Goal: Find specific page/section: Find specific page/section

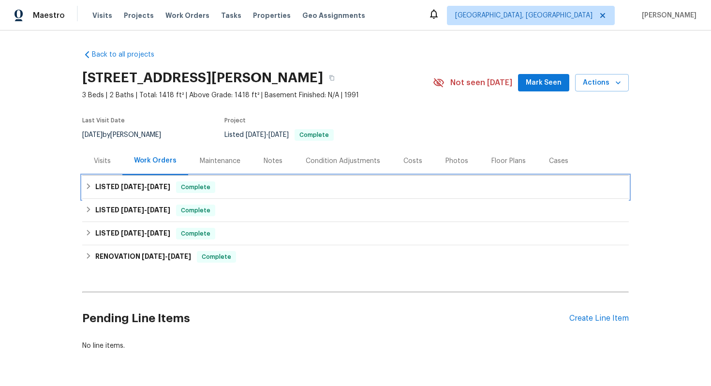
click at [202, 182] on div "Complete" at bounding box center [195, 187] width 39 height 12
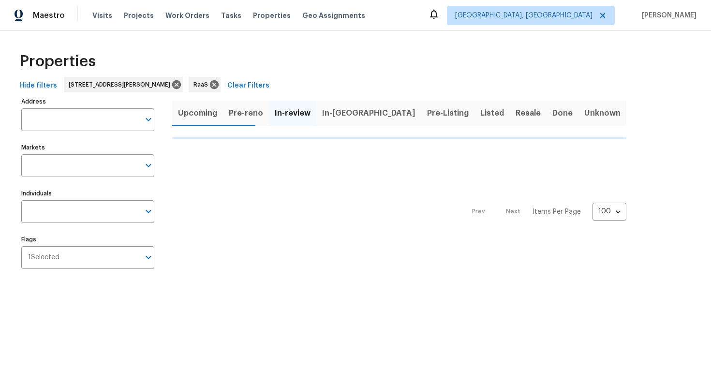
type input "17307 Lockwood Ridge Dr Tampa FL 33647"
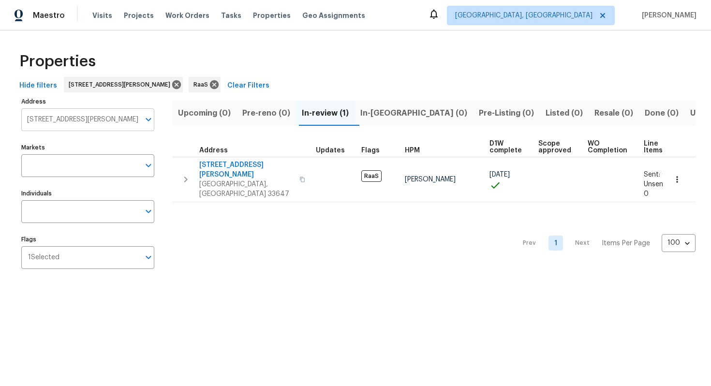
click at [89, 120] on input "17307 Lockwood Ridge Dr Tampa FL 33647" at bounding box center [80, 119] width 118 height 23
click at [89, 117] on input "17307 Lockwood Ridge Dr Tampa FL 33647" at bounding box center [80, 119] width 118 height 23
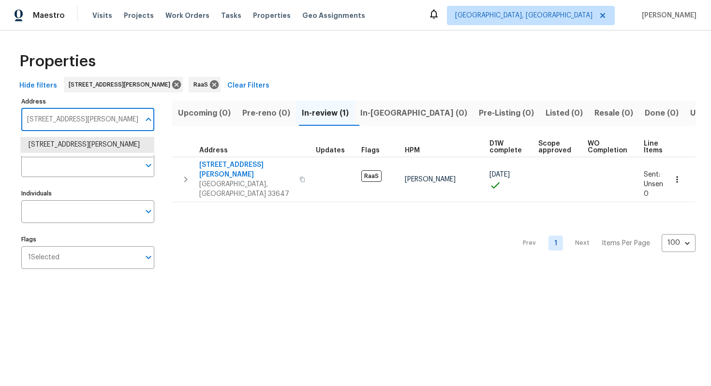
type input "v"
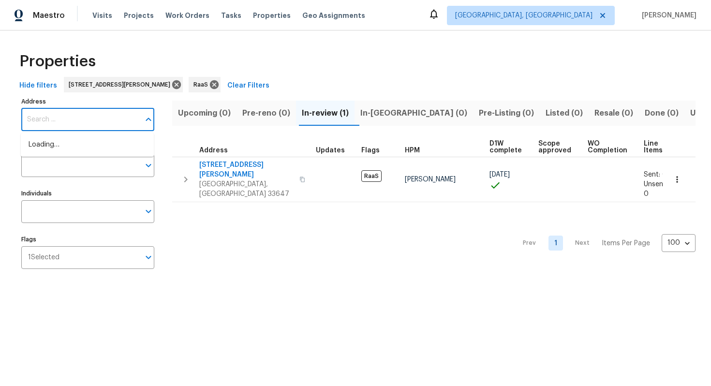
paste input "11660 Canal Dr, North Miami, FL 33181"
type input "11660 Canal Dr, North Miami, FL 33181"
click at [106, 146] on li "11660 Canal Dr North Miami FL 33181" at bounding box center [87, 145] width 133 height 16
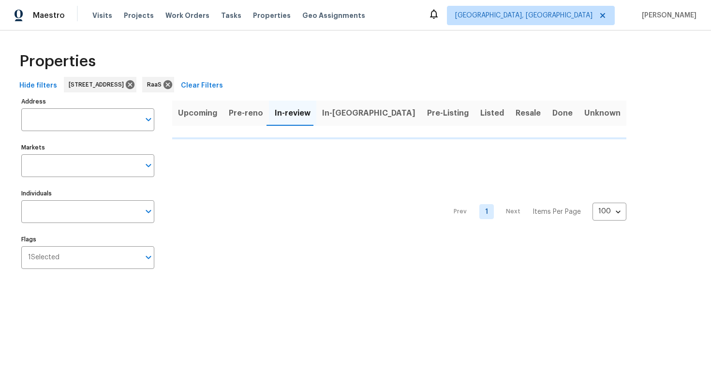
type input "11660 Canal Dr North Miami FL 33181"
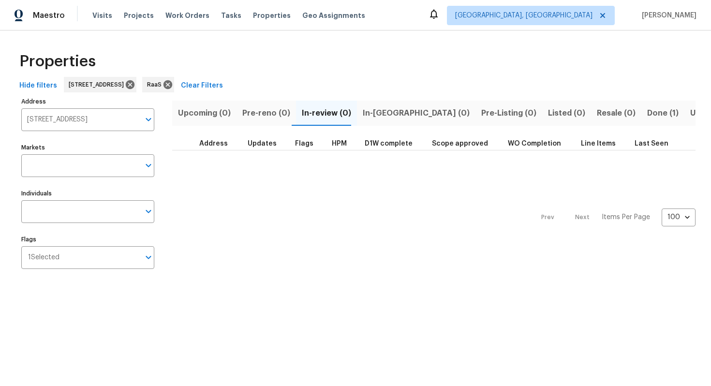
click at [647, 113] on span "Done (1)" at bounding box center [662, 113] width 31 height 14
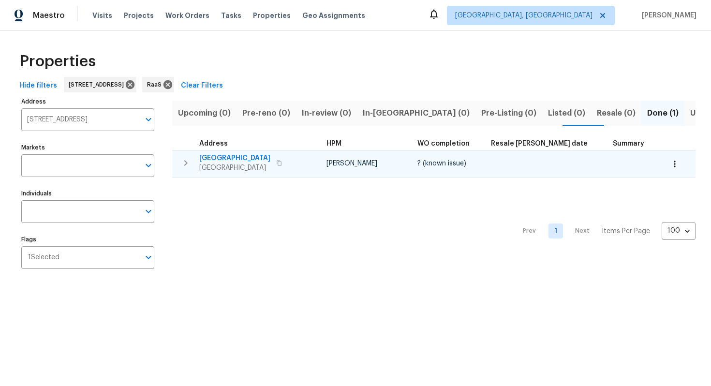
click at [227, 156] on span "11660 Canal Dr" at bounding box center [234, 158] width 71 height 10
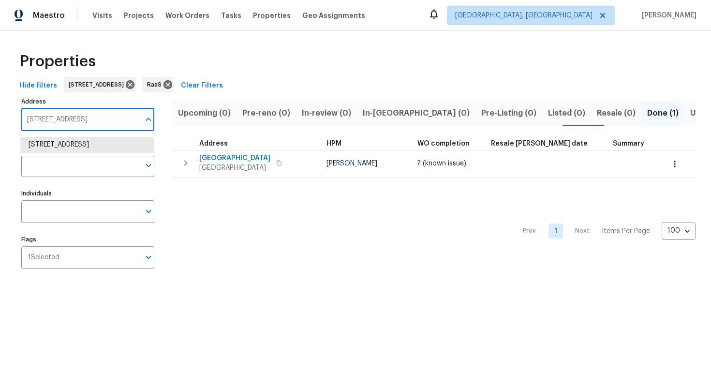
click at [67, 122] on input "11660 Canal Dr North Miami FL 33181" at bounding box center [80, 119] width 118 height 23
paste input "102 Alameda Bay Ct, Wellington, FL 33414"
type input "11102 Alameda Bay Ct, Wellington, FL 33414"
click at [69, 141] on li "11102 Alameda Bay Ct Wellington FL 33414" at bounding box center [87, 145] width 133 height 16
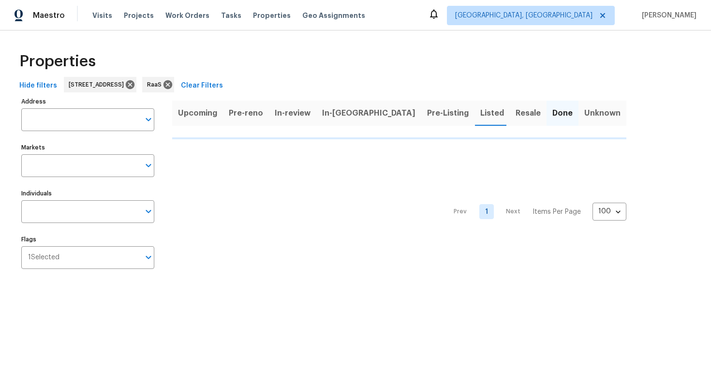
type input "11102 Alameda Bay Ct Wellington FL 33414"
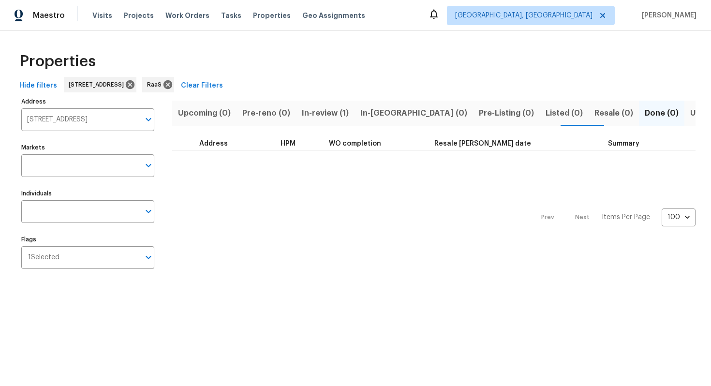
click at [326, 111] on span "In-review (1)" at bounding box center [325, 113] width 47 height 14
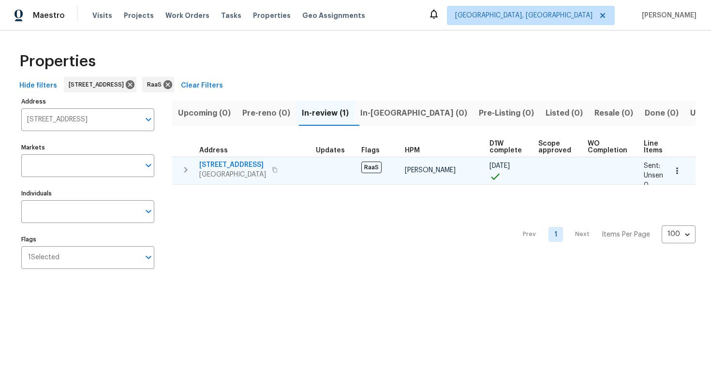
click at [222, 162] on span "11102 Alameda Bay Ct" at bounding box center [232, 165] width 67 height 10
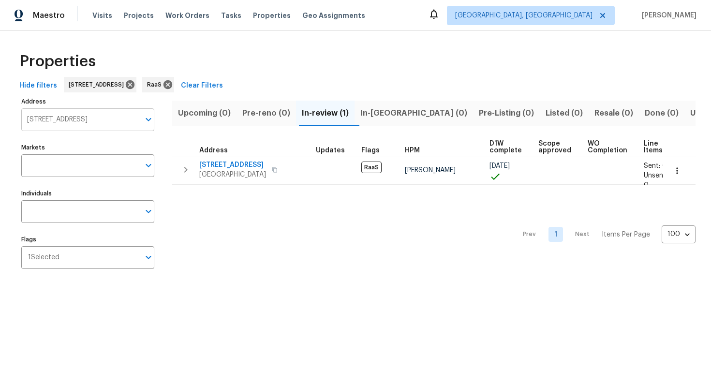
click at [69, 117] on input "11102 Alameda Bay Ct Wellington FL 33414" at bounding box center [80, 119] width 118 height 23
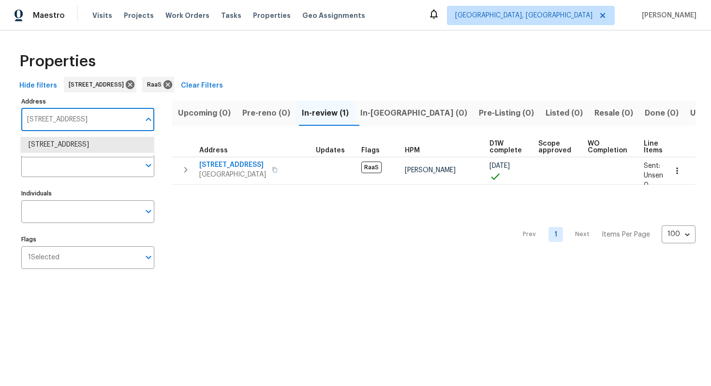
type input "x"
paste input "[STREET_ADDRESS][PERSON_NAME]"
type input "[STREET_ADDRESS][PERSON_NAME]"
click at [65, 143] on li "3449 Hyland Dr Decatur GA 30032" at bounding box center [87, 150] width 133 height 26
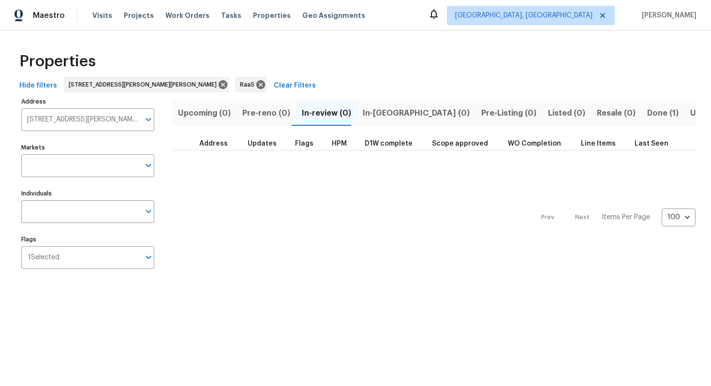
click at [647, 108] on span "Done (1)" at bounding box center [662, 113] width 31 height 14
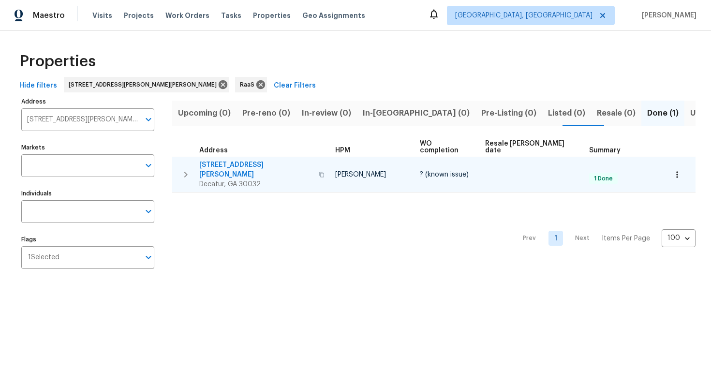
click at [218, 160] on span "3449 Hyland Dr" at bounding box center [256, 169] width 114 height 19
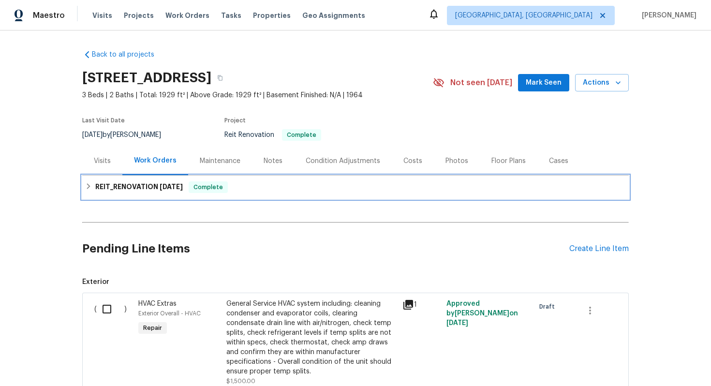
click at [229, 193] on div "REIT_RENOVATION [DATE] Complete" at bounding box center [355, 187] width 546 height 23
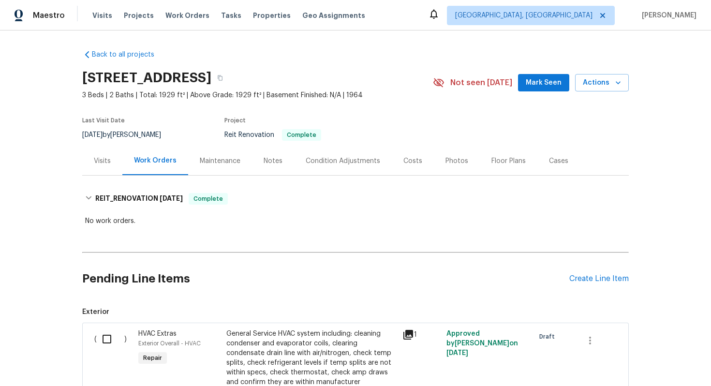
click at [407, 168] on div "Costs" at bounding box center [413, 161] width 42 height 29
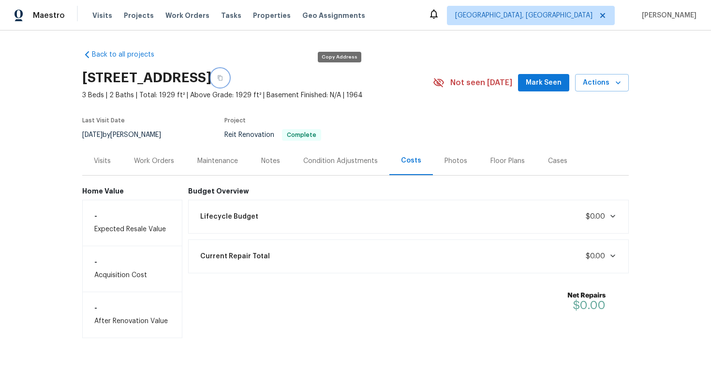
click at [229, 76] on button "button" at bounding box center [219, 77] width 17 height 17
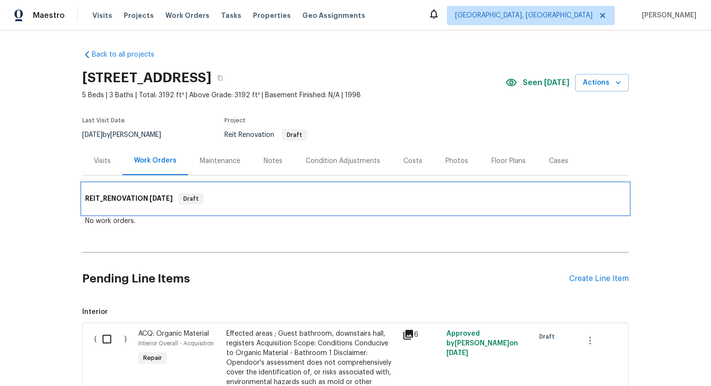
click at [152, 195] on span "[DATE]" at bounding box center [160, 198] width 23 height 7
click at [152, 195] on span "9/15/25" at bounding box center [160, 198] width 23 height 7
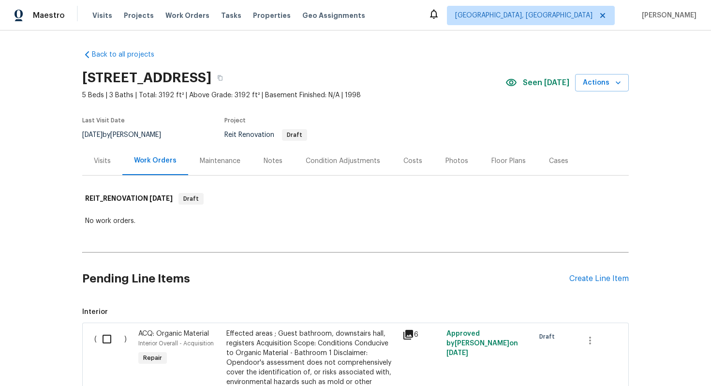
click at [412, 164] on div "Costs" at bounding box center [412, 161] width 19 height 10
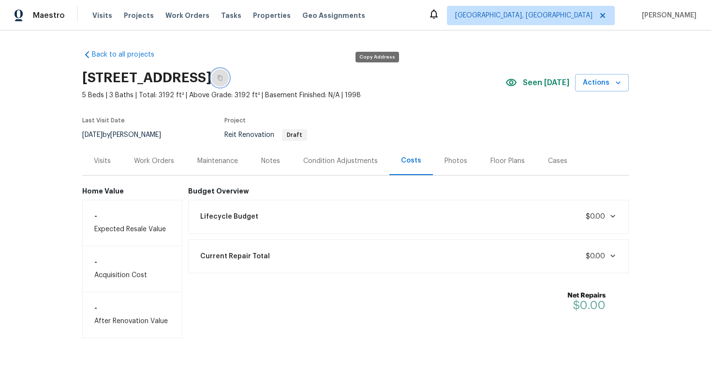
click at [223, 78] on icon "button" at bounding box center [220, 78] width 6 height 6
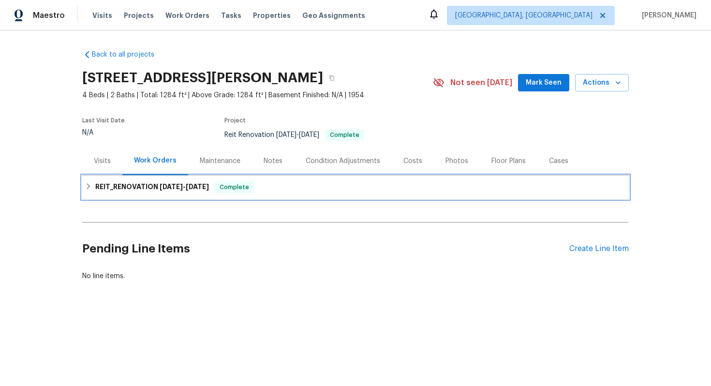
click at [242, 182] on span "Complete" at bounding box center [234, 187] width 37 height 10
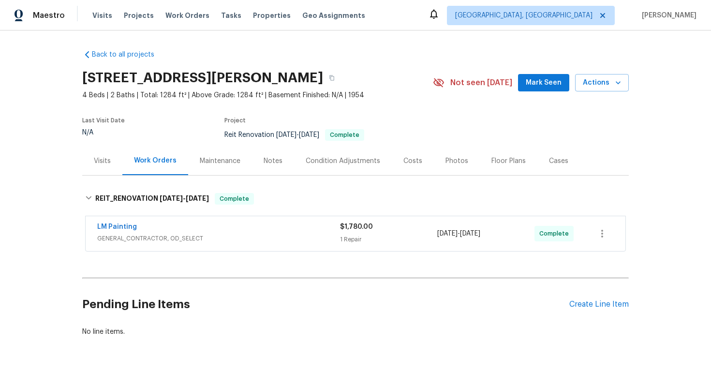
click at [413, 159] on div "Costs" at bounding box center [412, 161] width 19 height 10
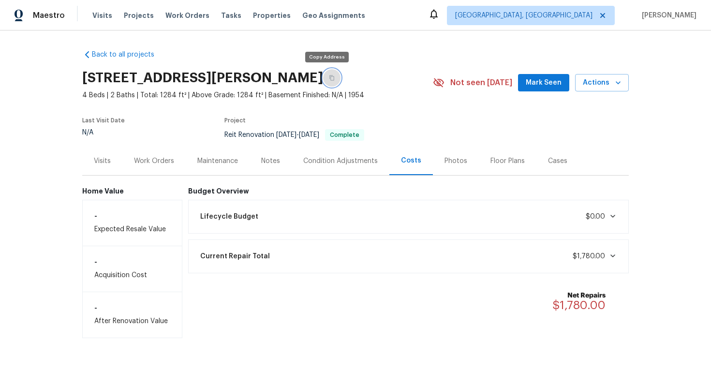
click at [329, 78] on icon "button" at bounding box center [332, 78] width 6 height 6
click at [153, 155] on div "Work Orders" at bounding box center [153, 161] width 63 height 29
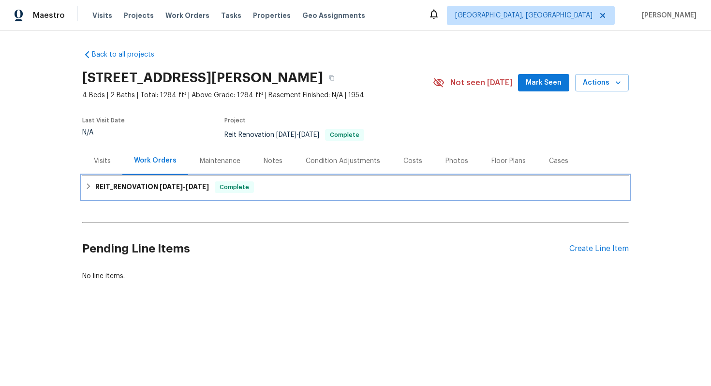
click at [156, 187] on h6 "REIT_RENOVATION [DATE] - [DATE]" at bounding box center [152, 187] width 114 height 12
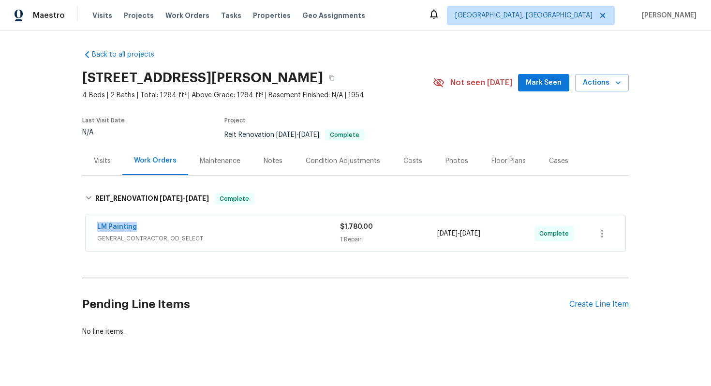
drag, startPoint x: 95, startPoint y: 225, endPoint x: 155, endPoint y: 226, distance: 59.5
click at [155, 226] on div "LM Painting GENERAL_CONTRACTOR, OD_SELECT $1,780.00 1 Repair [DATE] - [DATE] Co…" at bounding box center [356, 233] width 540 height 35
copy link "LM Painting"
click at [238, 247] on div "LM Painting GENERAL_CONTRACTOR, OD_SELECT $1,780.00 1 Repair [DATE] - [DATE] Co…" at bounding box center [356, 233] width 540 height 35
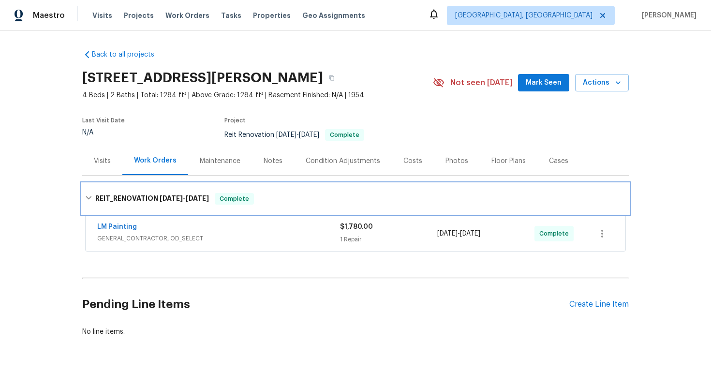
click at [245, 211] on div "REIT_RENOVATION [DATE] - [DATE] Complete" at bounding box center [355, 198] width 546 height 31
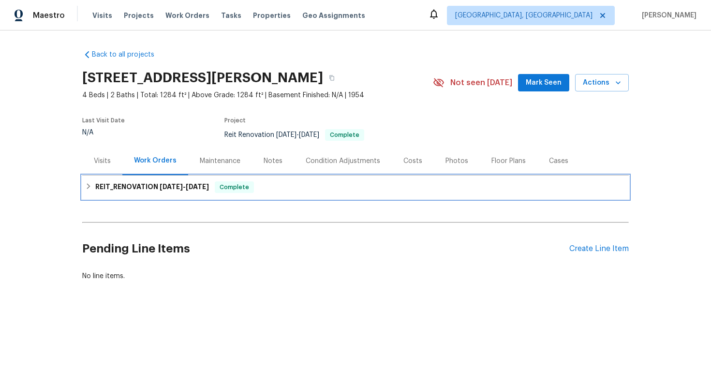
click at [231, 194] on div "REIT_RENOVATION [DATE] - [DATE] Complete" at bounding box center [355, 187] width 546 height 23
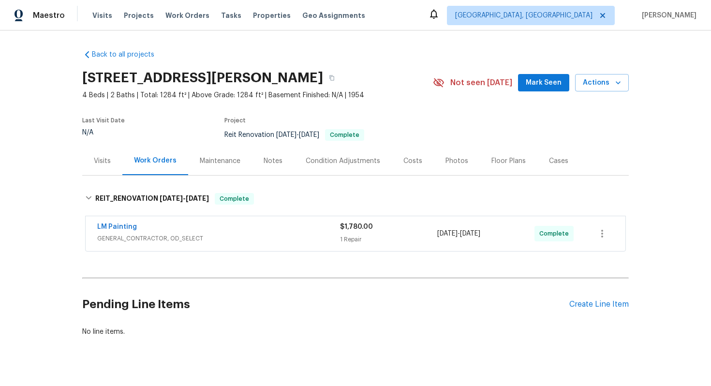
click at [279, 227] on div "LM Painting" at bounding box center [218, 228] width 243 height 12
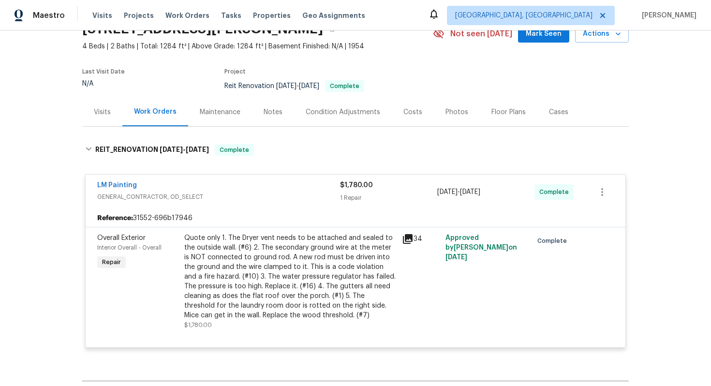
scroll to position [49, 0]
